Goal: Task Accomplishment & Management: Use online tool/utility

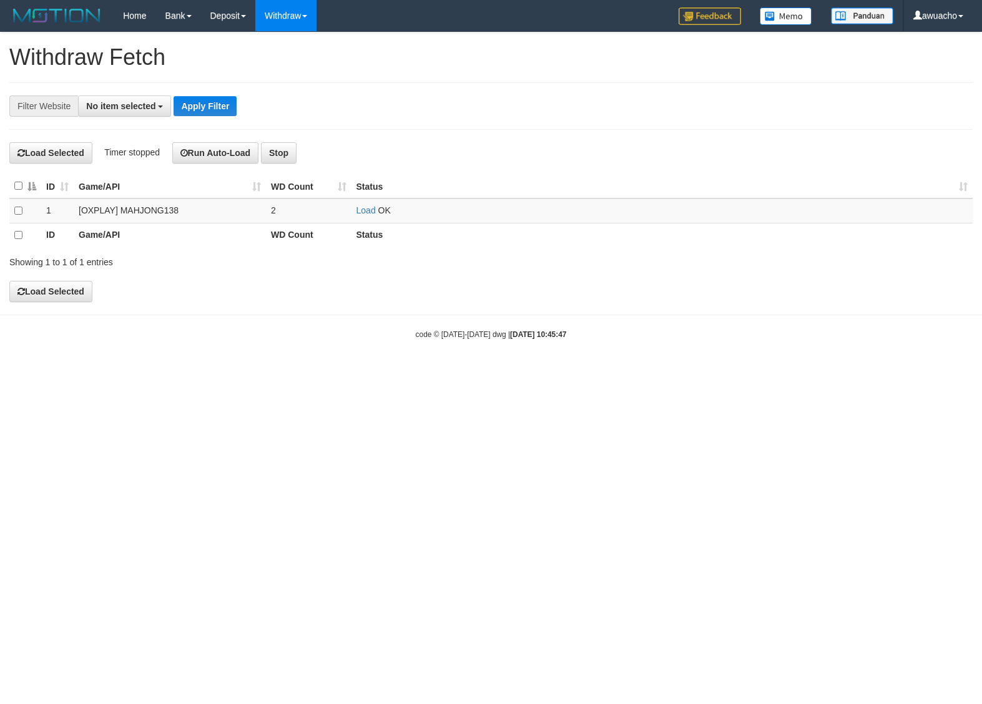
select select
click at [365, 210] on link "Load" at bounding box center [365, 210] width 19 height 10
click at [365, 210] on span "Loading.." at bounding box center [374, 210] width 36 height 10
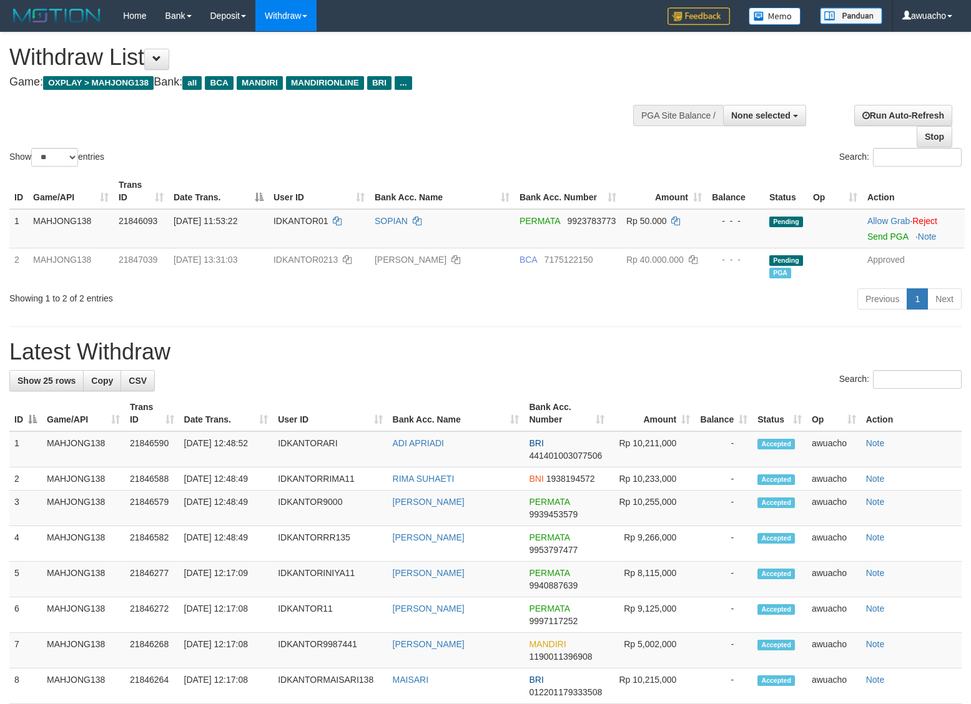
select select
select select "**"
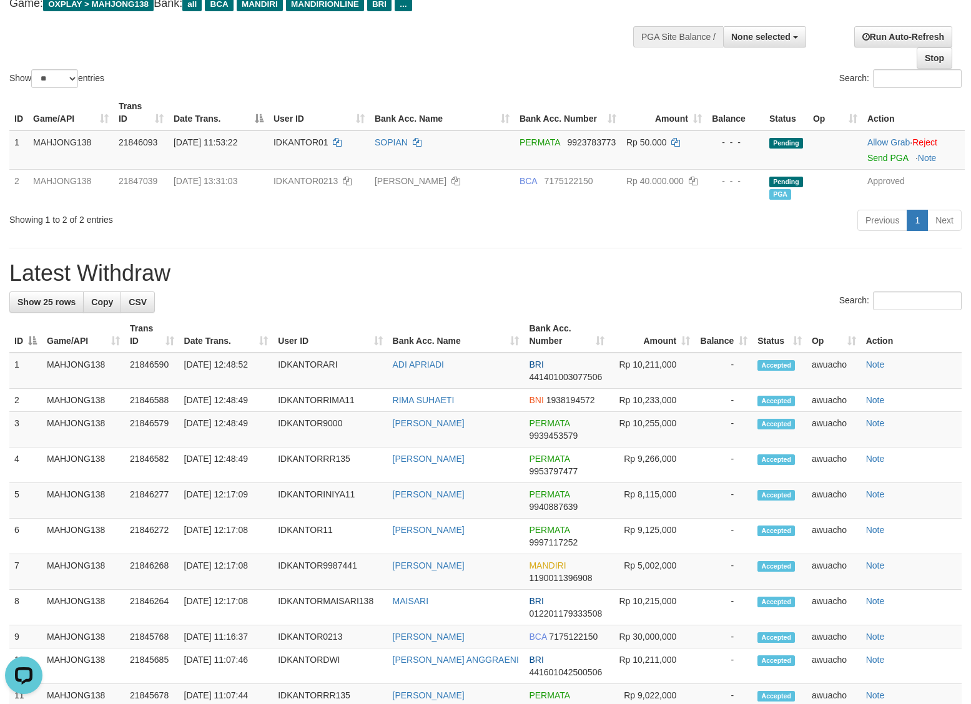
click at [534, 54] on div "Show ** ** ** *** entries Search:" at bounding box center [485, 22] width 971 height 137
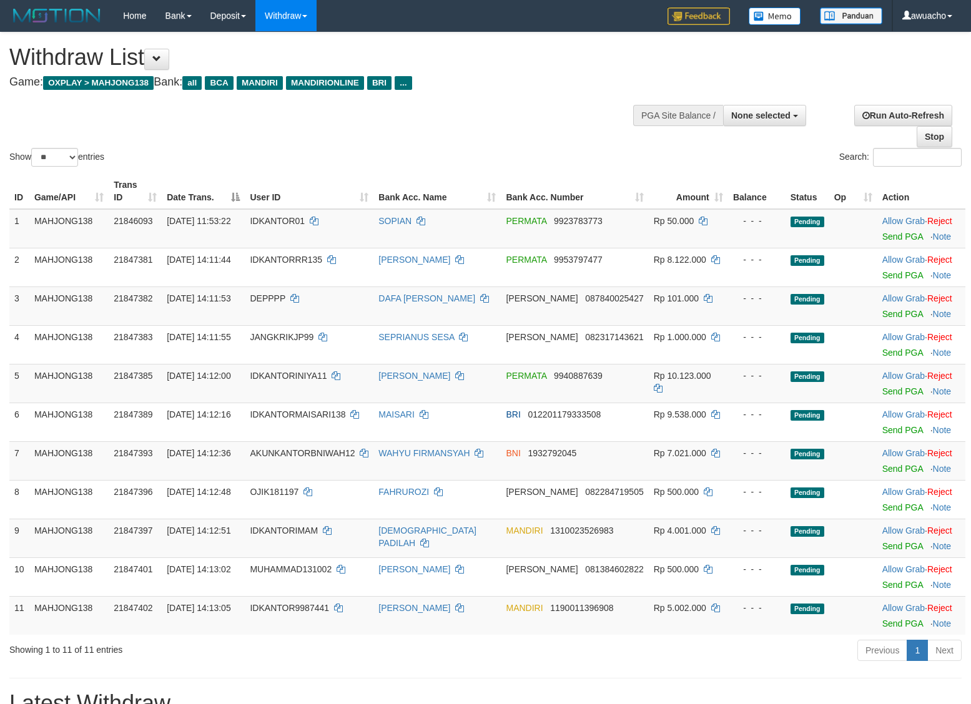
select select
select select "**"
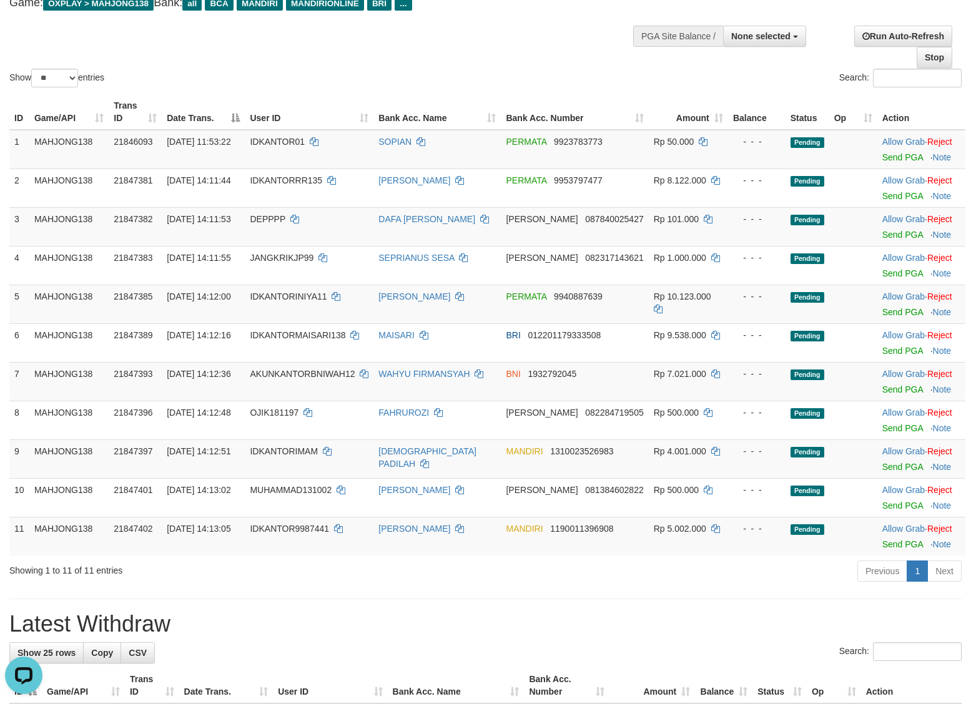
click at [460, 73] on div "Show ** ** ** *** entries" at bounding box center [242, 80] width 467 height 22
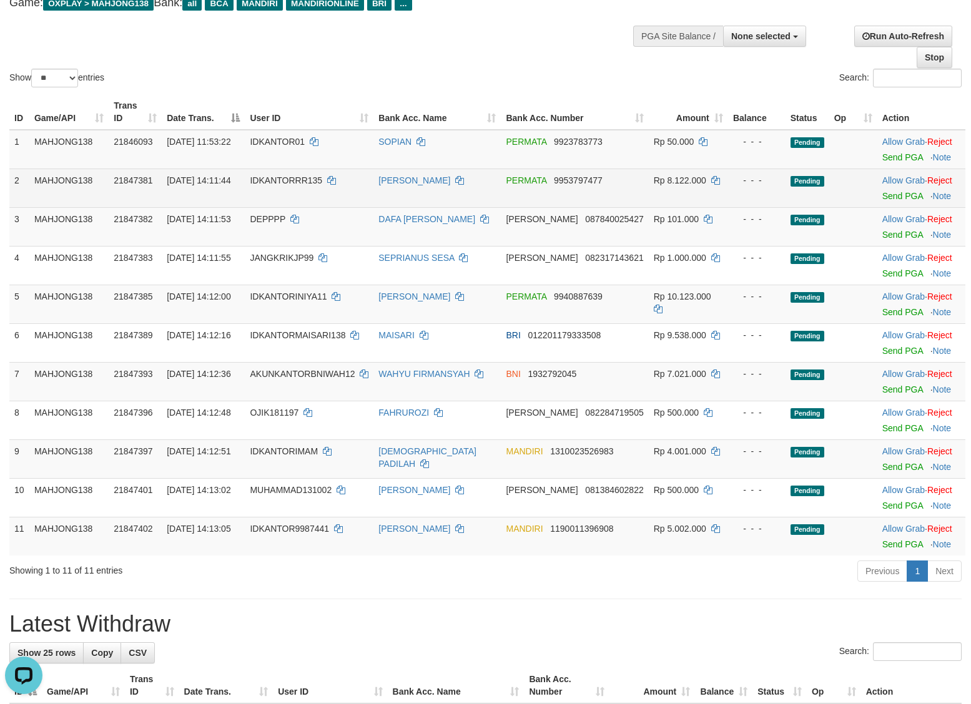
click at [219, 180] on span "[DATE] 14:11:44" at bounding box center [199, 180] width 64 height 10
copy td "[DATE] 14:11:44"
click at [906, 197] on link "Send PGA" at bounding box center [902, 196] width 41 height 10
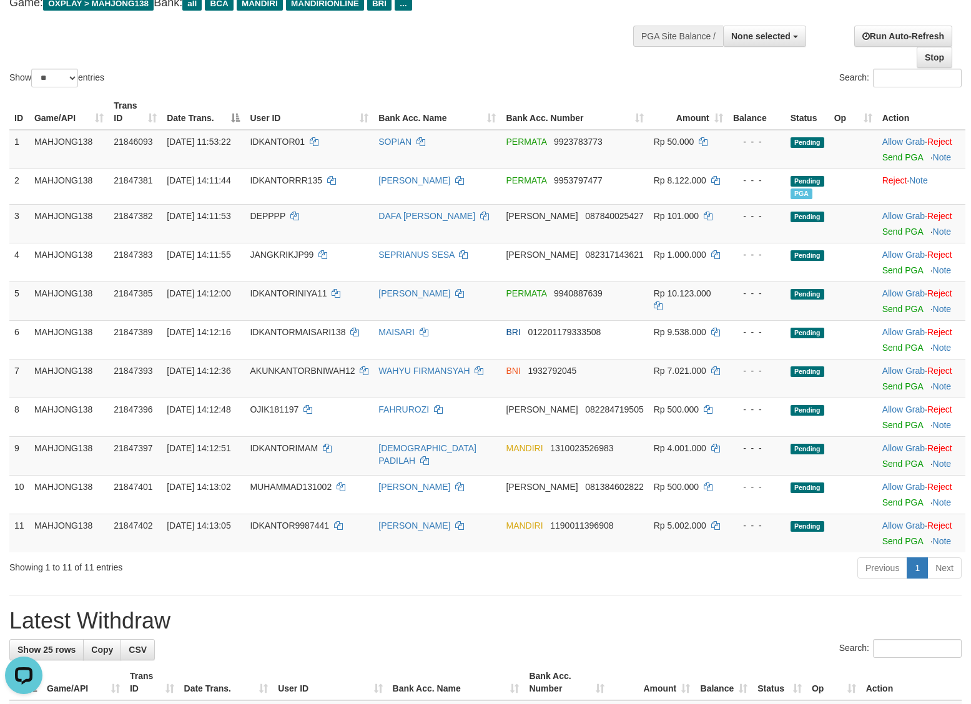
click at [637, 72] on div "Search:" at bounding box center [728, 80] width 467 height 22
click at [191, 297] on span "[DATE] 14:12:00" at bounding box center [199, 293] width 64 height 10
copy td "[DATE] 14:12:00"
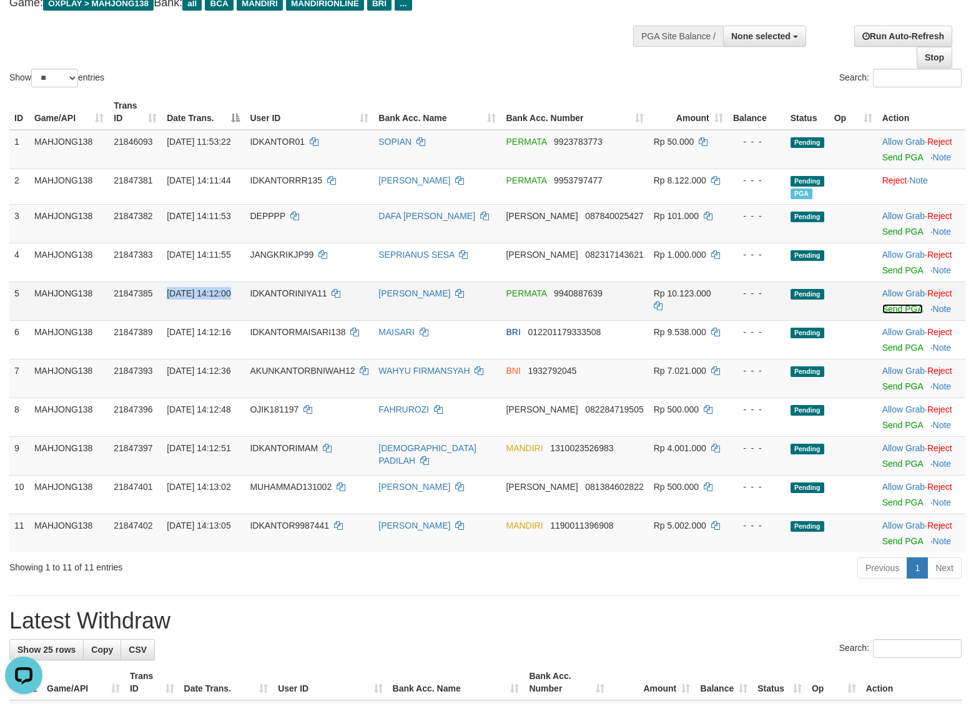
click at [905, 307] on link "Send PGA" at bounding box center [902, 309] width 41 height 10
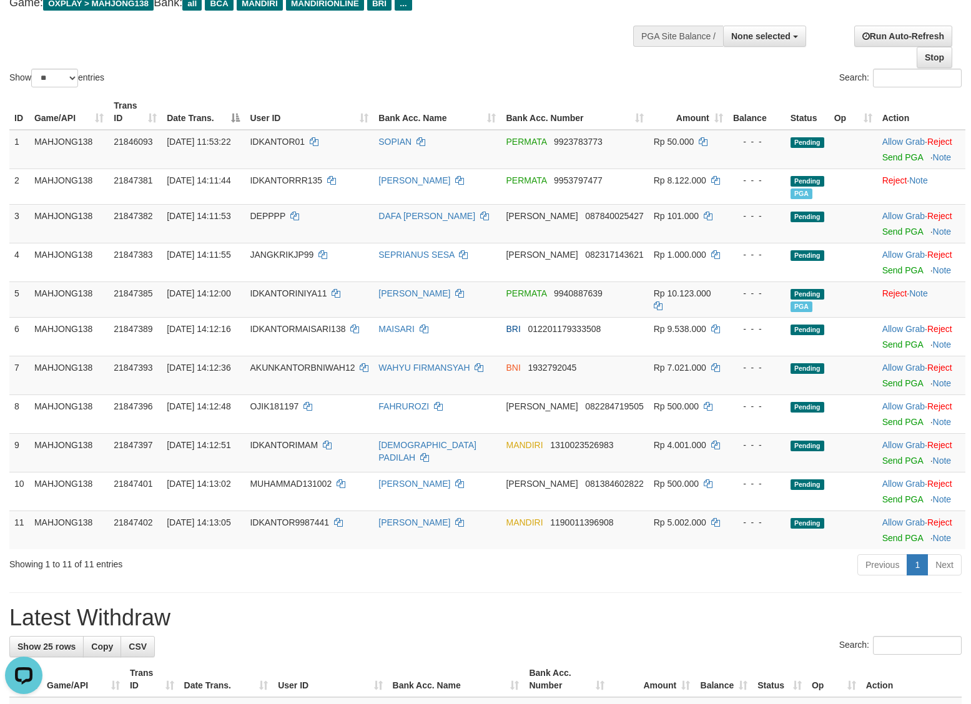
click at [471, 75] on div "Show ** ** ** *** entries" at bounding box center [242, 80] width 467 height 22
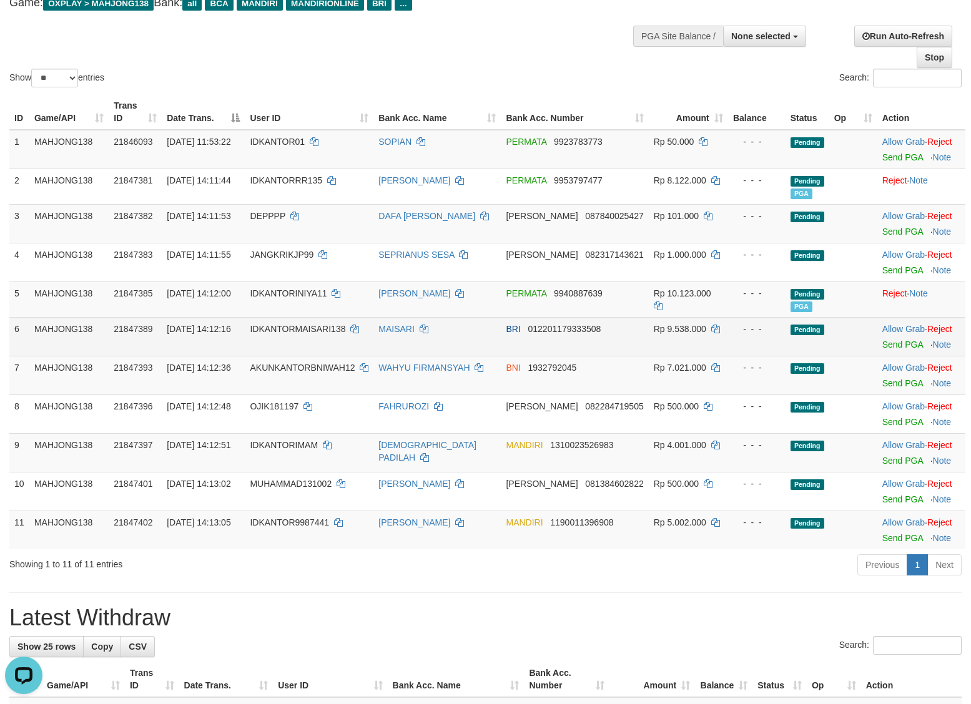
click at [217, 326] on span "[DATE] 14:12:16" at bounding box center [199, 329] width 64 height 10
copy td "[DATE] 14:12:16"
click at [887, 345] on link "Send PGA" at bounding box center [902, 345] width 41 height 10
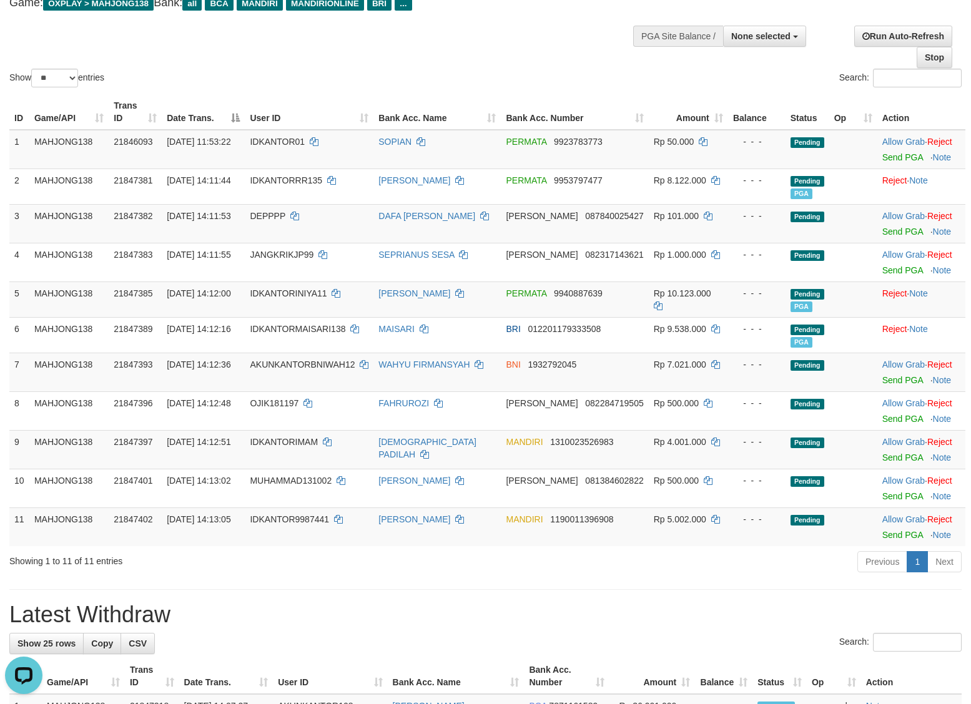
click at [561, 66] on div "Show ** ** ** *** entries Search:" at bounding box center [485, 21] width 971 height 137
click at [205, 369] on span "[DATE] 14:12:36" at bounding box center [199, 365] width 64 height 10
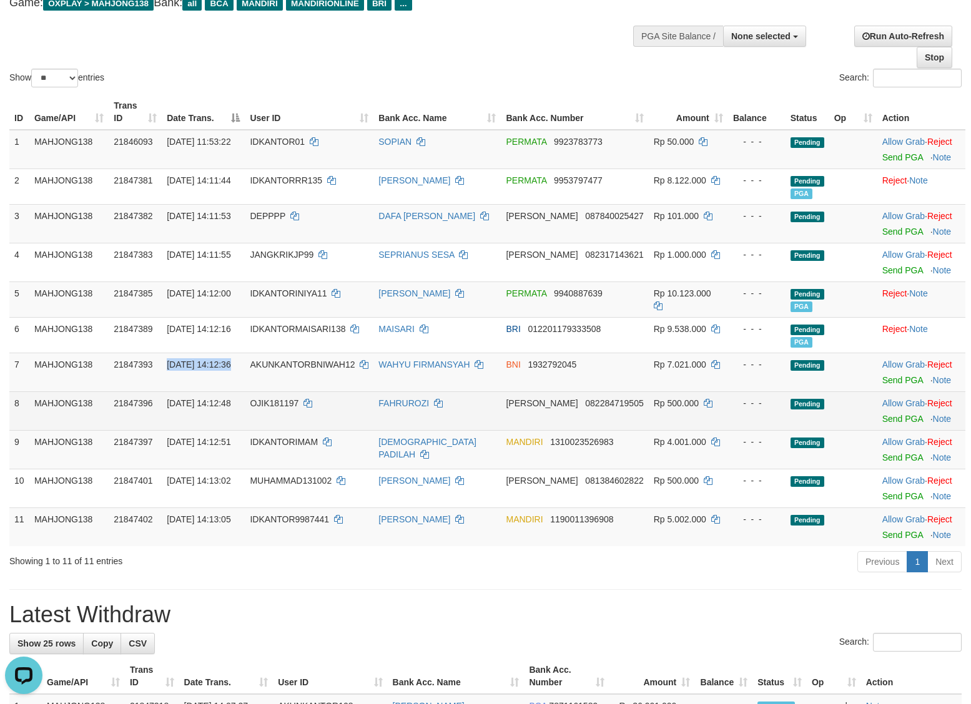
copy td "[DATE] 14:12:36"
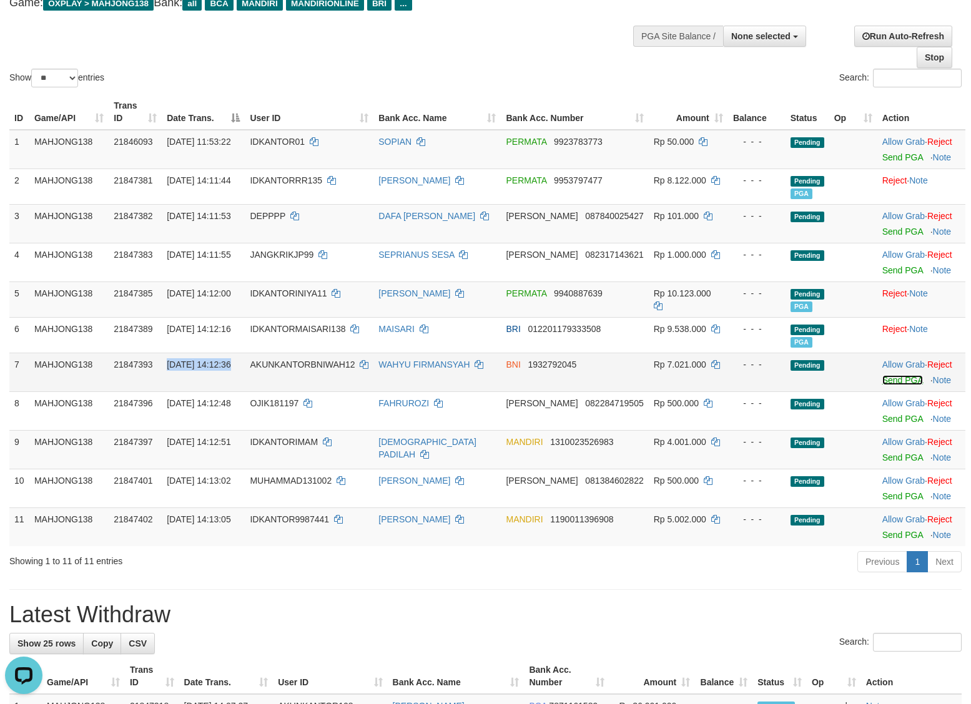
drag, startPoint x: 893, startPoint y: 381, endPoint x: 556, endPoint y: 185, distance: 389.5
click at [893, 381] on link "Send PGA" at bounding box center [902, 380] width 41 height 10
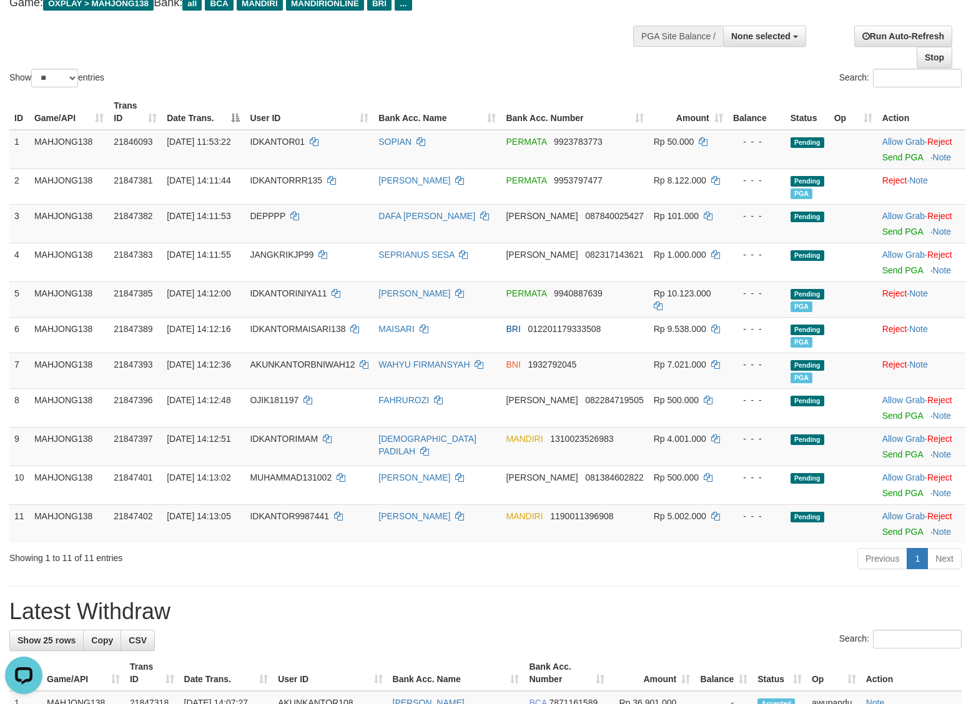
click at [563, 74] on div "Search:" at bounding box center [728, 80] width 467 height 22
click at [219, 435] on span "[DATE] 14:12:51" at bounding box center [199, 439] width 64 height 10
copy td "[DATE] 14:12:51"
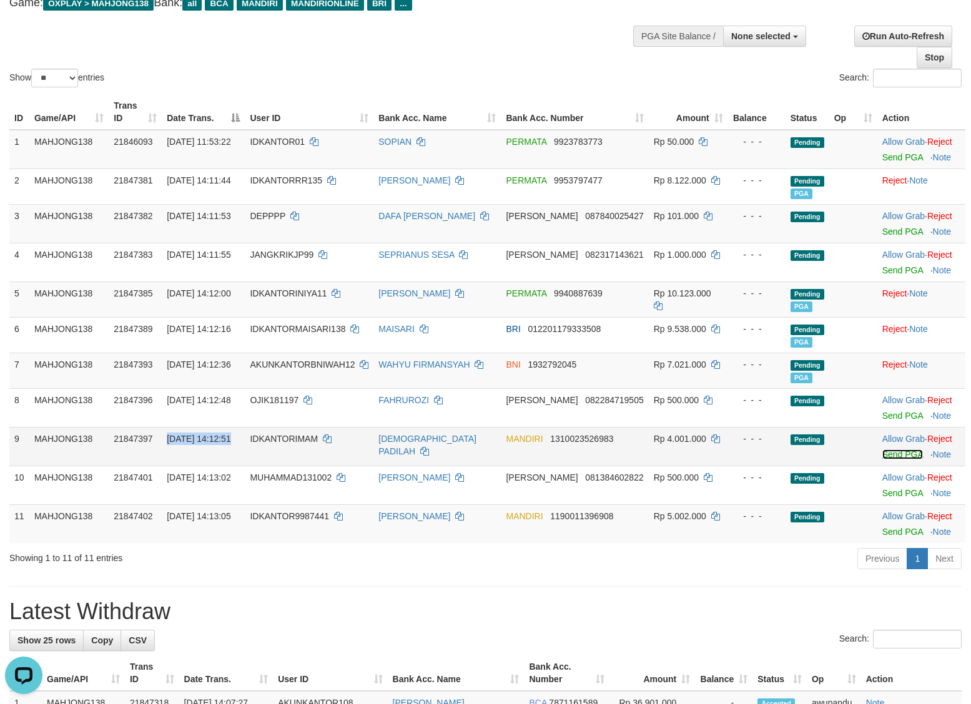
click at [888, 459] on link "Send PGA" at bounding box center [902, 455] width 41 height 10
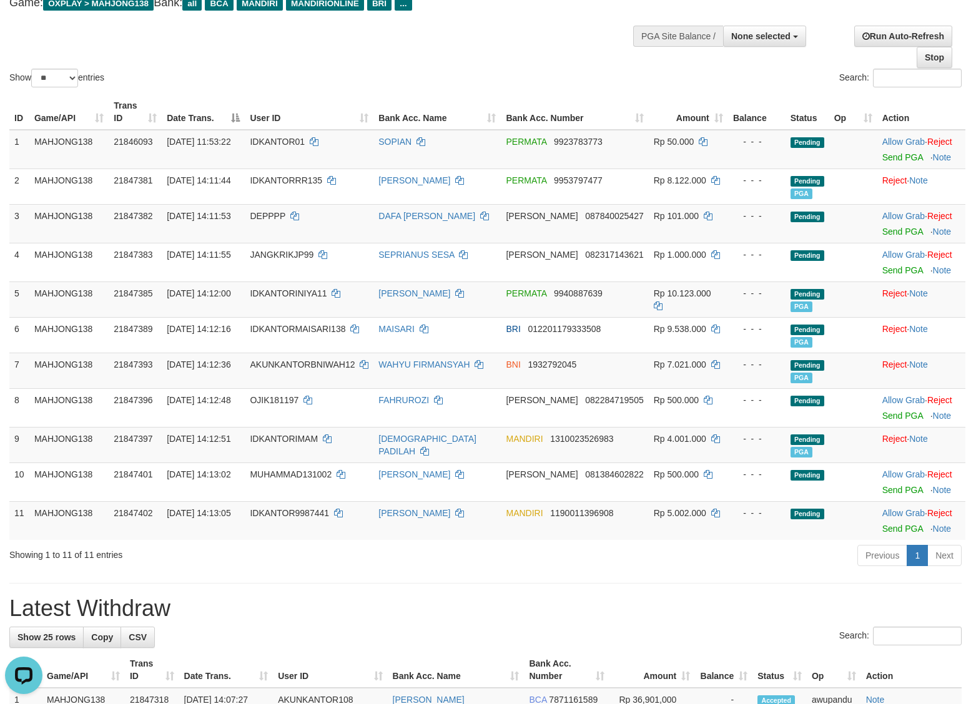
click at [553, 66] on div "Show ** ** ** *** entries Search:" at bounding box center [485, 21] width 971 height 137
click at [191, 514] on span "[DATE] 14:13:05" at bounding box center [199, 513] width 64 height 10
copy td "[DATE] 14:13:05"
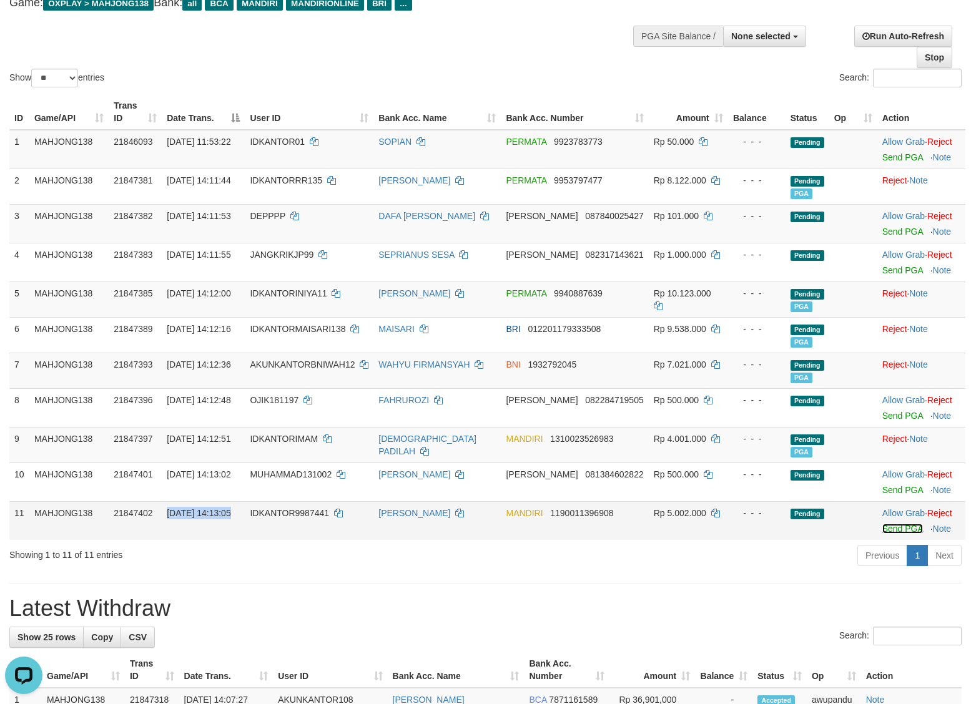
click at [890, 533] on link "Send PGA" at bounding box center [902, 529] width 41 height 10
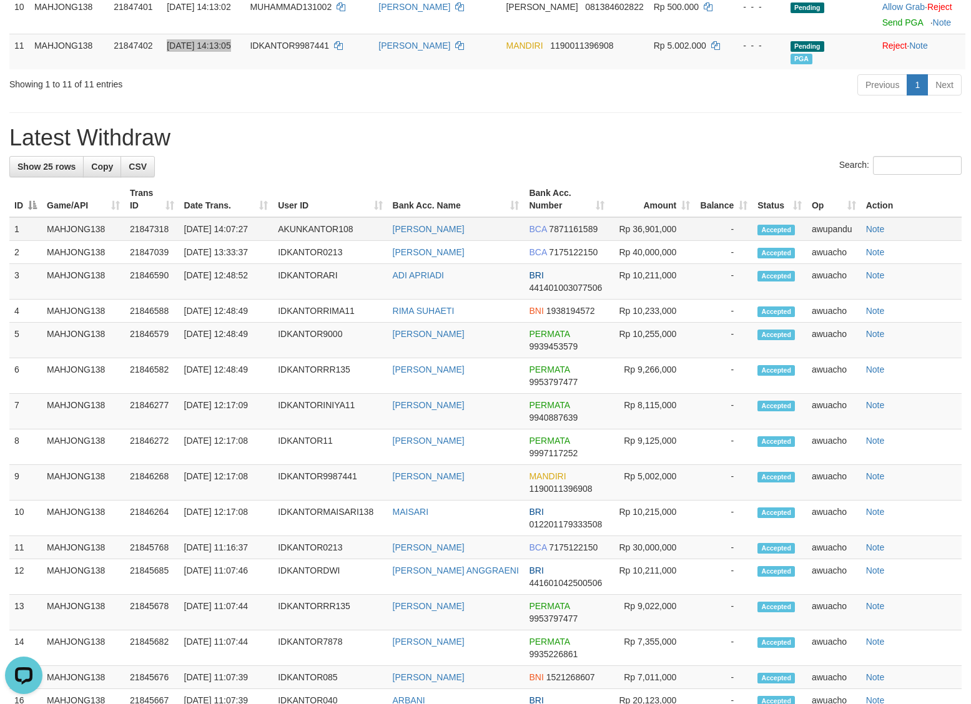
scroll to position [548, 0]
click at [210, 226] on td "[DATE] 14:07:27" at bounding box center [226, 229] width 94 height 24
copy tr "[DATE] 14:07:27"
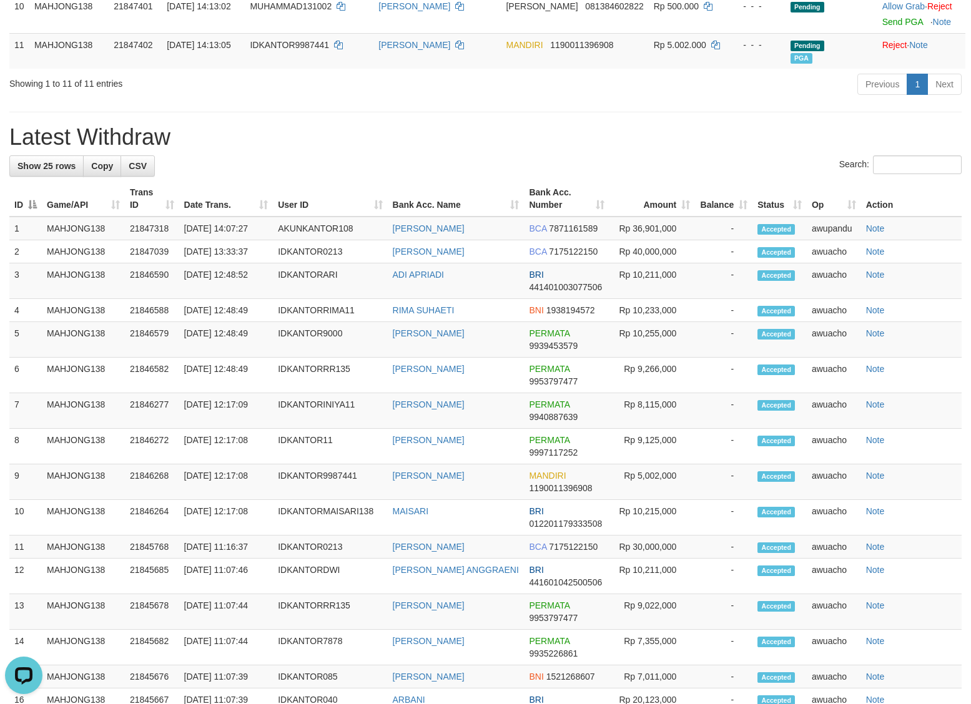
click at [597, 152] on div "**********" at bounding box center [485, 294] width 971 height 1618
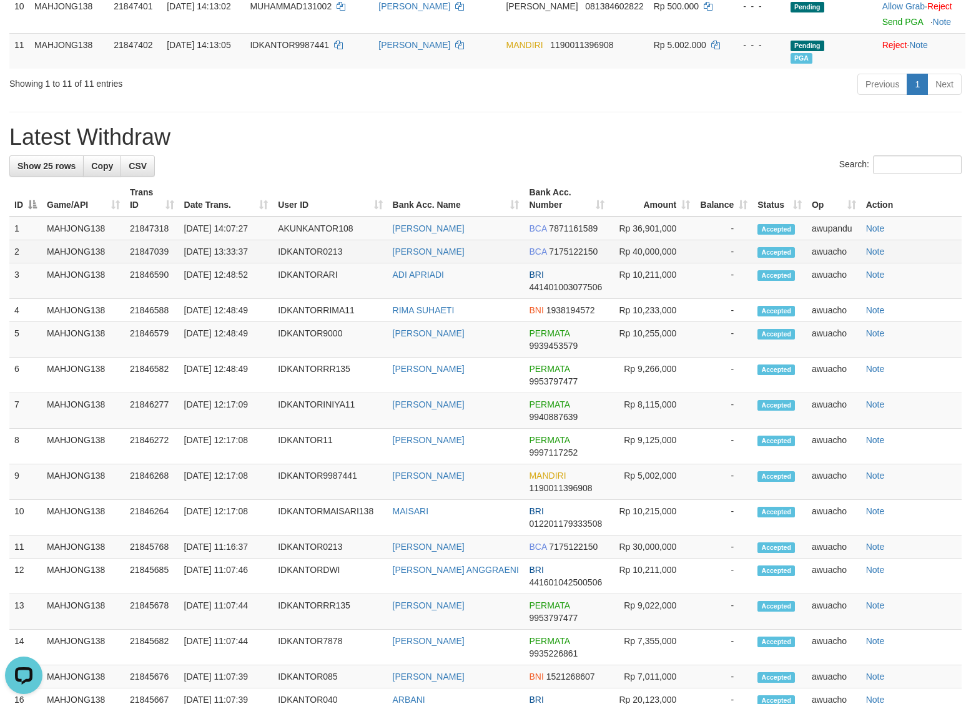
click at [220, 259] on td "[DATE] 13:33:37" at bounding box center [226, 251] width 94 height 23
copy tr "[DATE] 13:33:37"
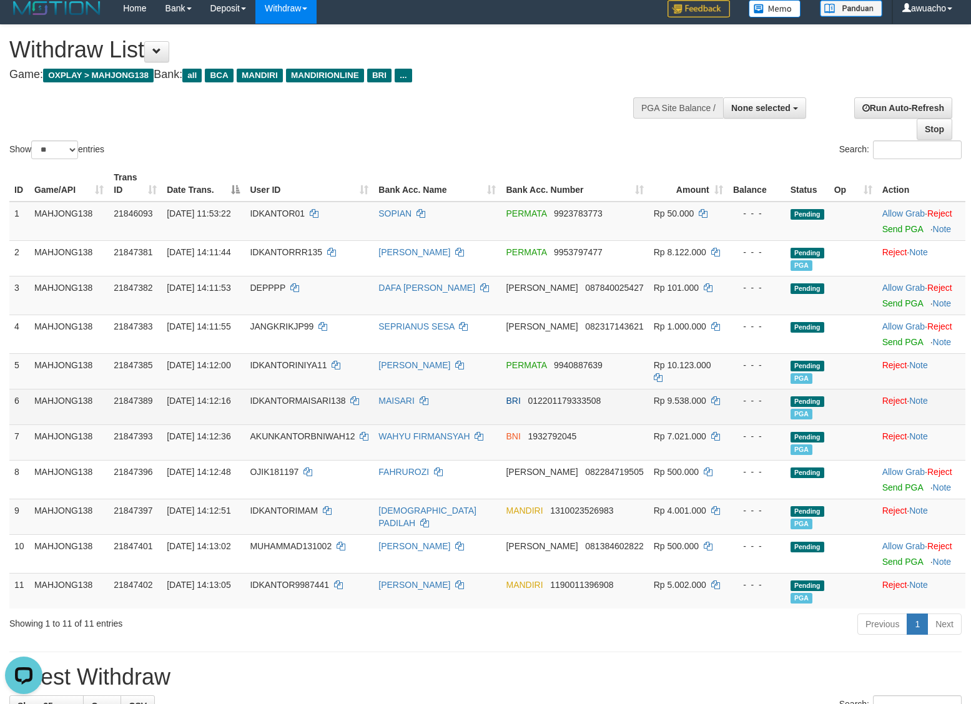
scroll to position [0, 0]
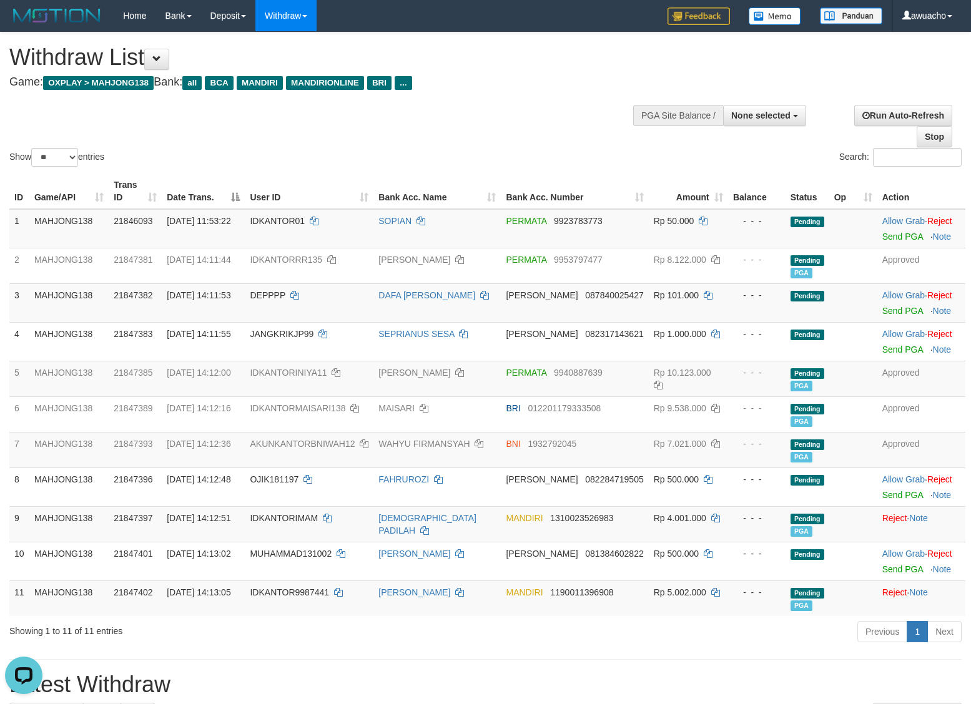
click at [544, 94] on div "**********" at bounding box center [326, 63] width 635 height 62
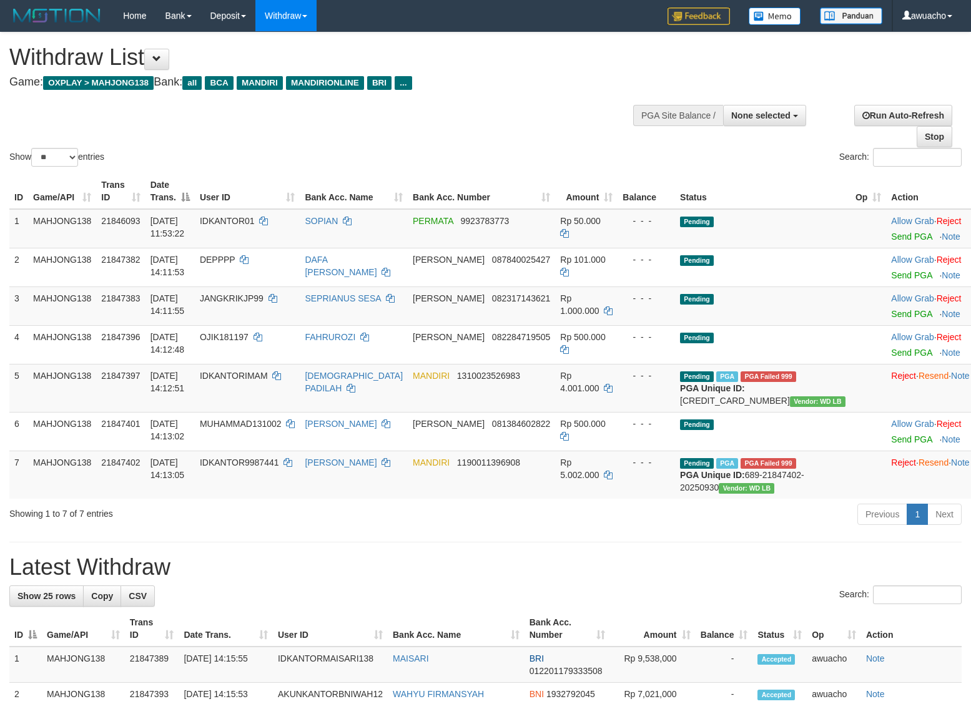
select select
select select "**"
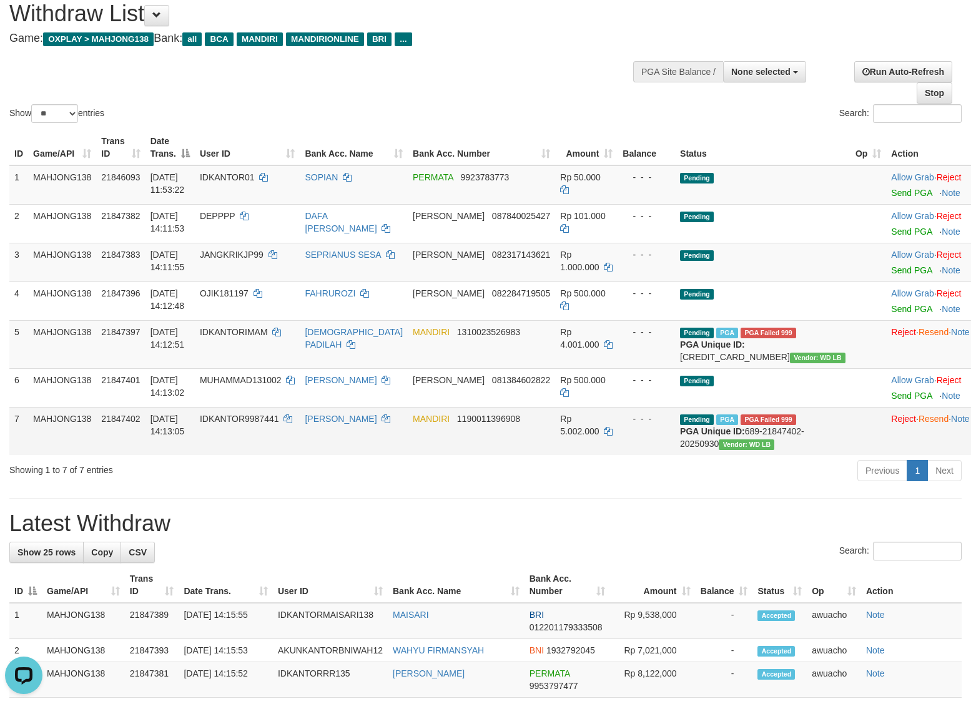
scroll to position [78, 0]
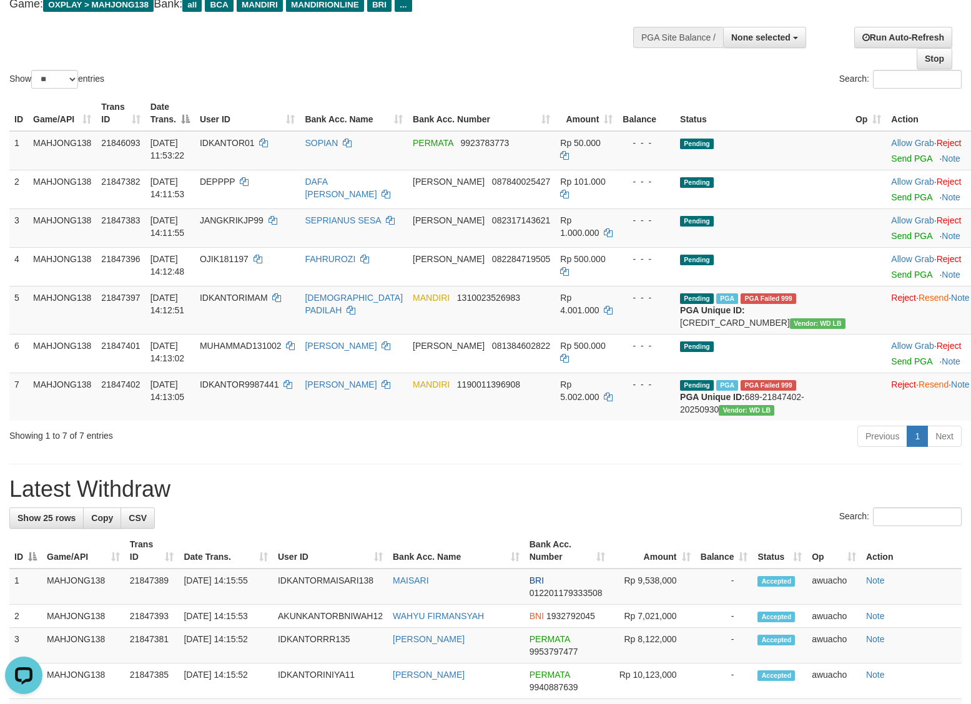
drag, startPoint x: 471, startPoint y: 573, endPoint x: 494, endPoint y: 564, distance: 24.7
click at [471, 451] on div "Previous 1 Next" at bounding box center [688, 438] width 548 height 27
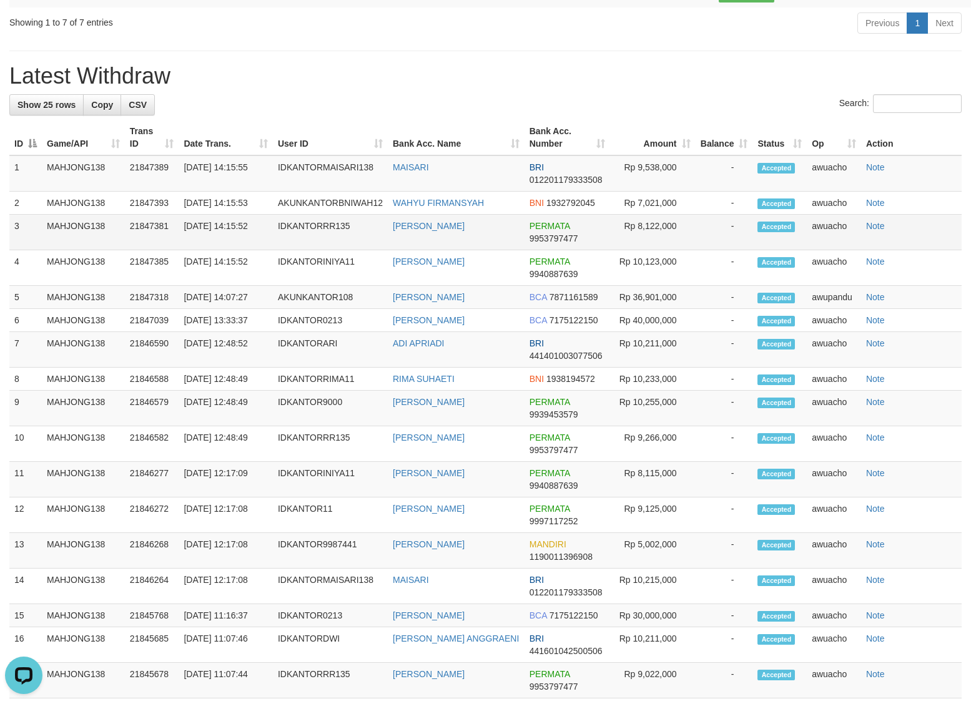
click at [231, 250] on td "30/09/2025 14:15:52" at bounding box center [226, 233] width 94 height 36
copy tr "30/09/2025 14:15:52"
click at [513, 188] on div "**********" at bounding box center [485, 291] width 971 height 1500
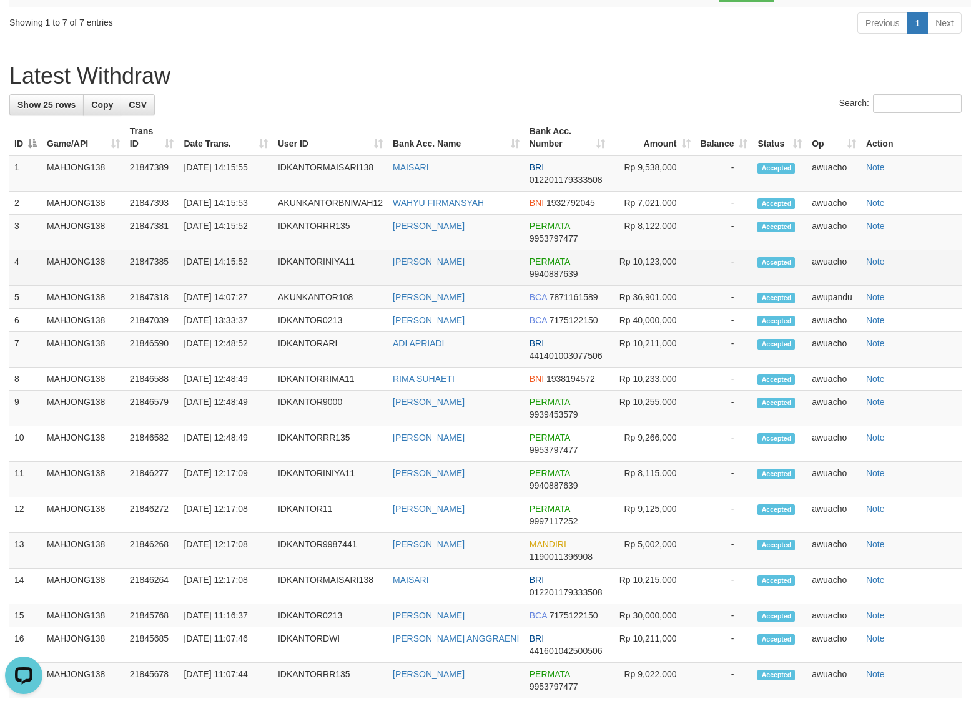
click at [231, 286] on td "30/09/2025 14:15:52" at bounding box center [226, 268] width 94 height 36
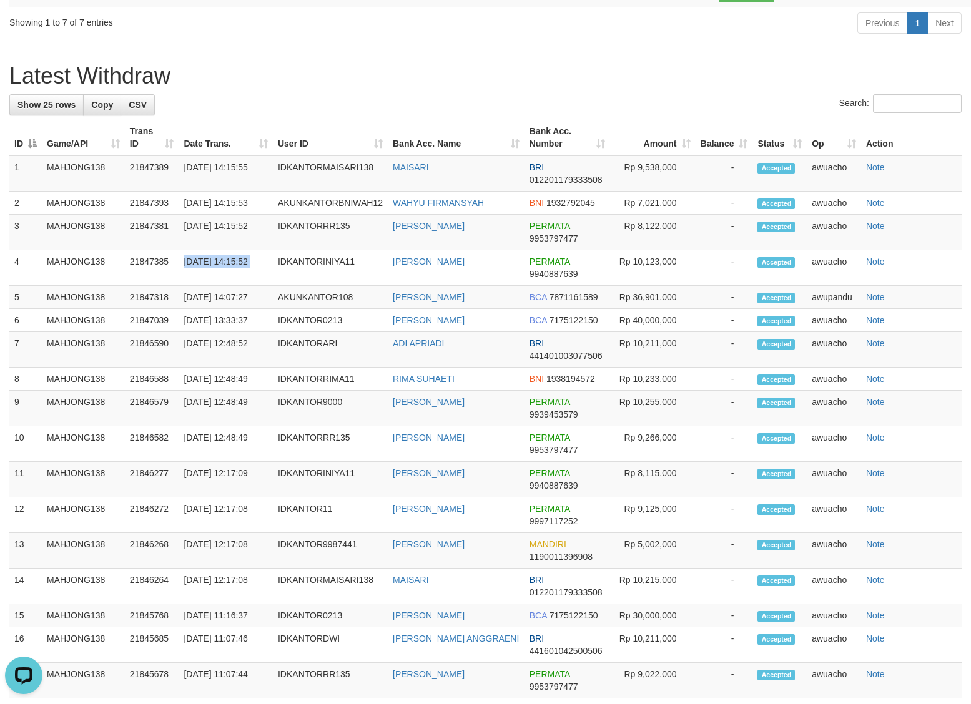
copy tr "30/09/2025 14:15:52"
drag, startPoint x: 461, startPoint y: 203, endPoint x: 467, endPoint y: 208, distance: 8.0
click at [461, 89] on h1 "Latest Withdraw" at bounding box center [485, 76] width 952 height 25
click at [206, 192] on td "30/09/2025 14:15:55" at bounding box center [226, 173] width 94 height 36
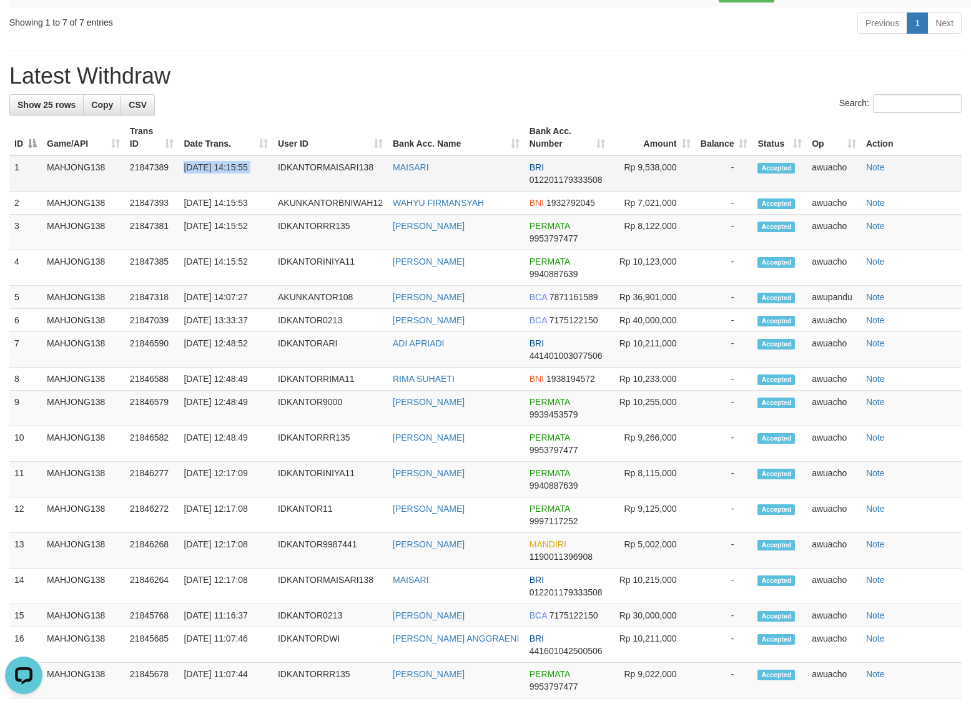
click at [206, 192] on td "30/09/2025 14:15:55" at bounding box center [226, 173] width 94 height 36
copy tr "30/09/2025 14:15:55"
click at [384, 29] on div "Showing 1 to 7 of 7 entries" at bounding box center [202, 19] width 386 height 17
click at [213, 215] on td "30/09/2025 14:15:53" at bounding box center [226, 203] width 94 height 23
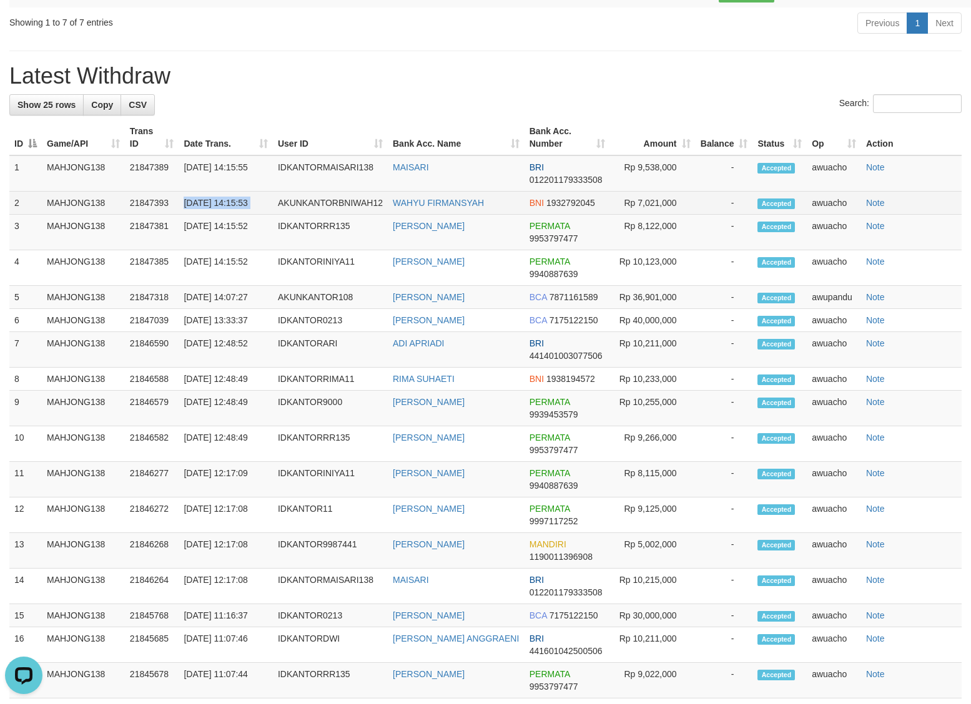
click at [213, 215] on td "30/09/2025 14:15:53" at bounding box center [226, 203] width 94 height 23
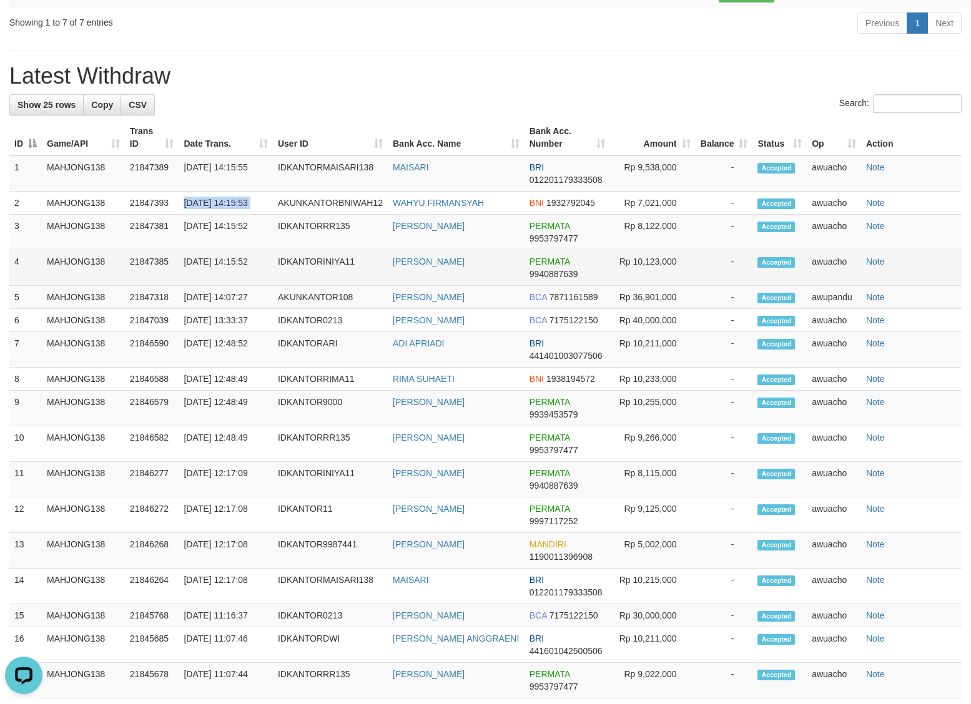
copy tr "30/09/2025 14:15:53"
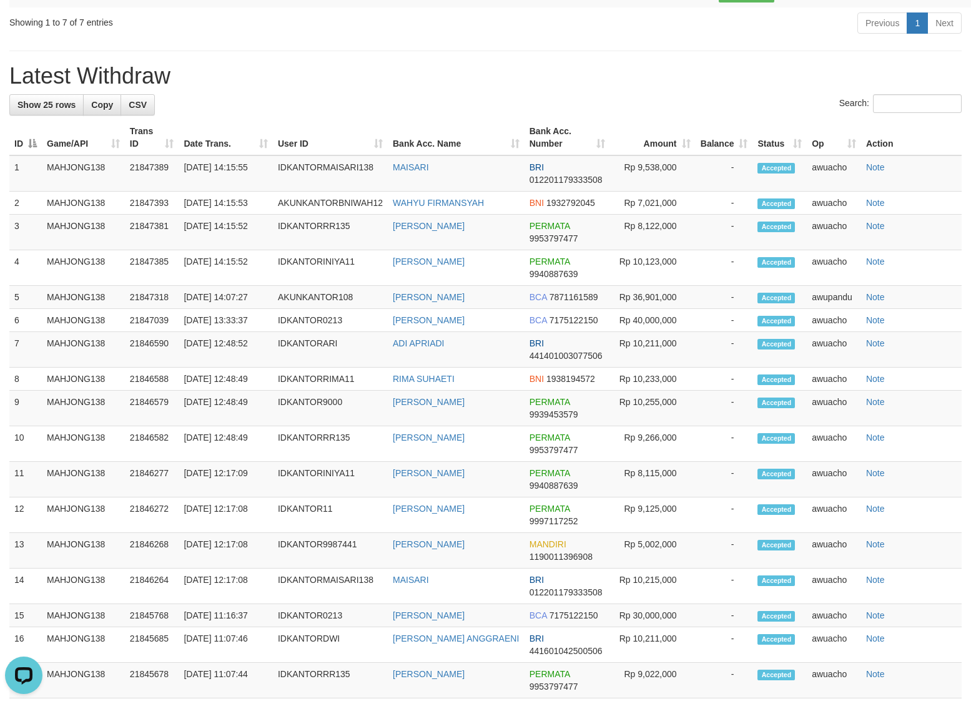
click at [641, 89] on h1 "Latest Withdraw" at bounding box center [485, 76] width 952 height 25
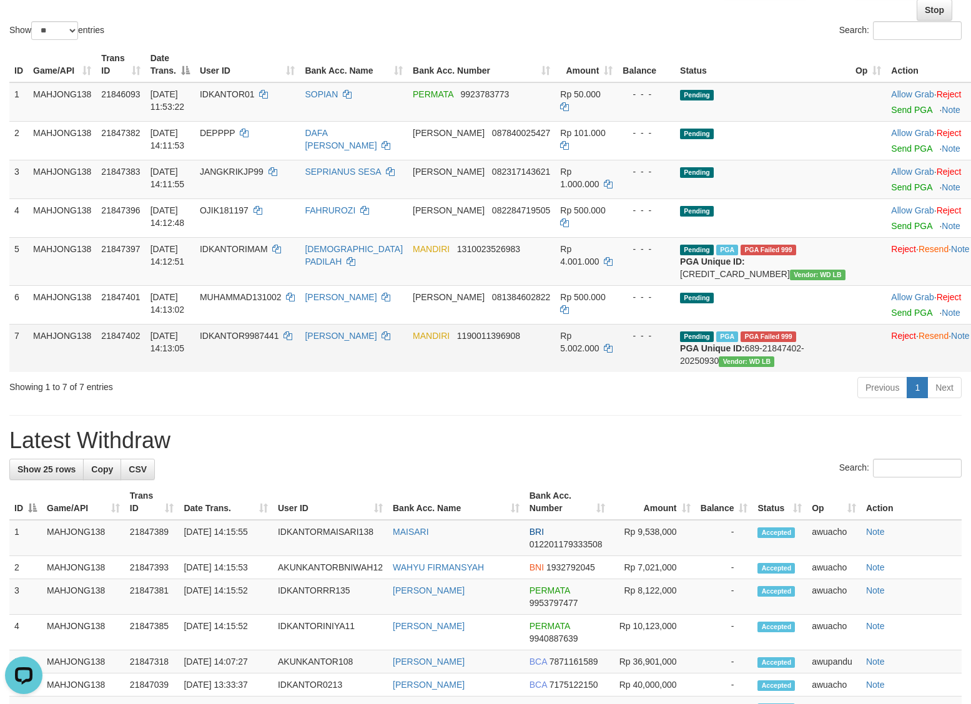
scroll to position [0, 0]
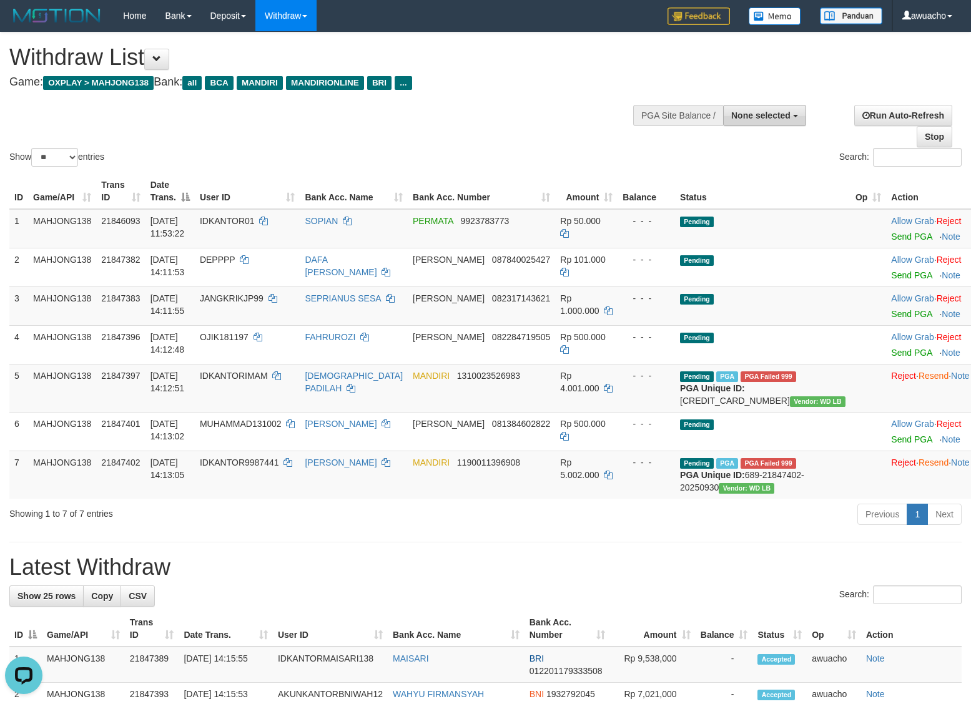
click at [763, 116] on span "None selected" at bounding box center [760, 116] width 59 height 10
click at [750, 172] on label "[OXPLAY] MAHJONG138" at bounding box center [736, 178] width 137 height 16
select select "***"
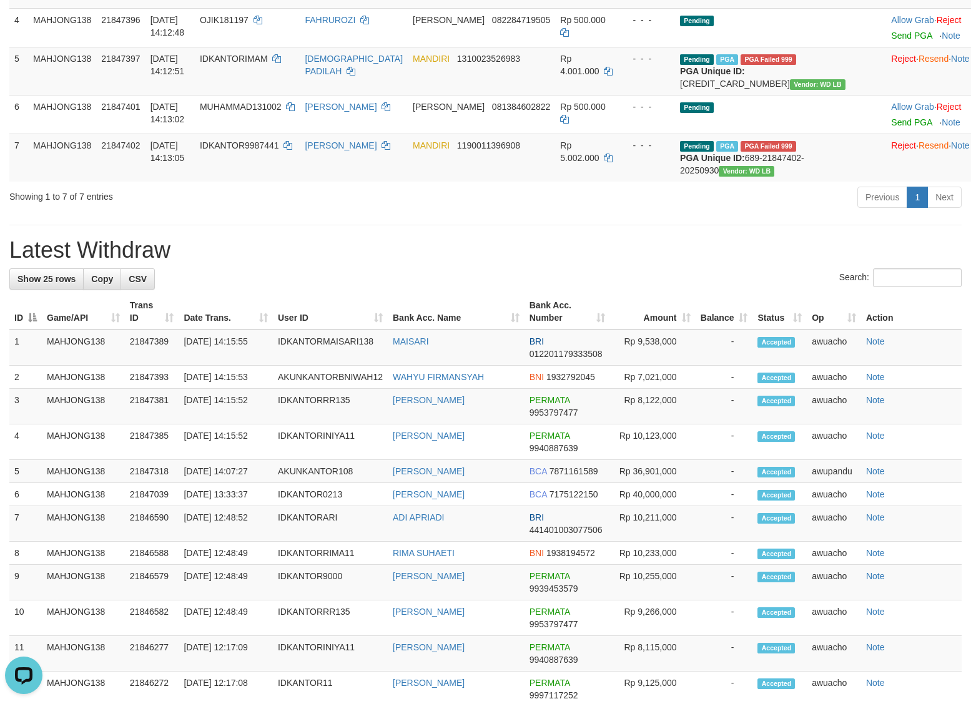
scroll to position [234, 0]
